Goal: Transaction & Acquisition: Purchase product/service

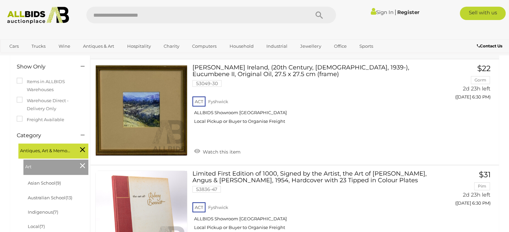
scroll to position [107, 0]
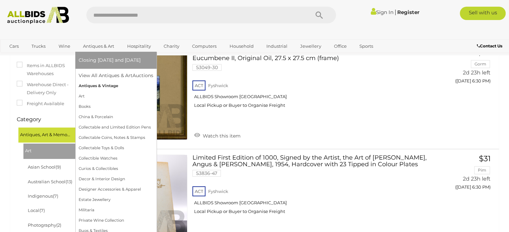
click at [98, 87] on link "Antiques & Vintage" at bounding box center [116, 86] width 75 height 10
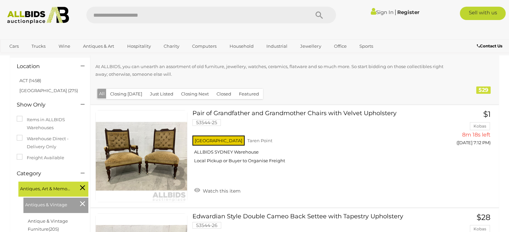
scroll to position [27, 0]
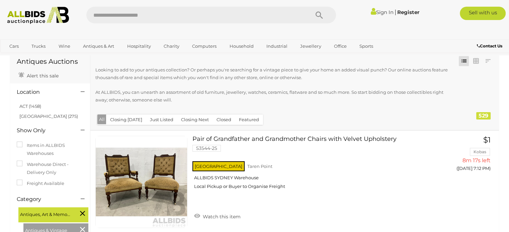
click at [32, 104] on li "ACT (1458)" at bounding box center [50, 107] width 65 height 10
click at [25, 105] on link "ACT (1458)" at bounding box center [30, 106] width 22 height 5
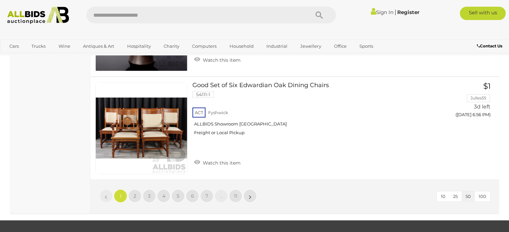
scroll to position [5266, 0]
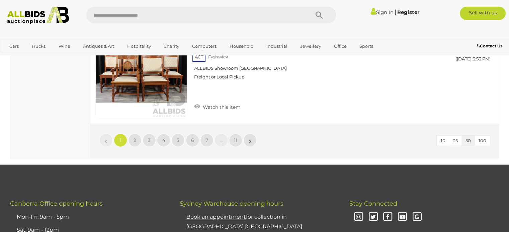
click at [154, 15] on input "text" at bounding box center [194, 15] width 216 height 17
type input "********"
